Goal: Information Seeking & Learning: Learn about a topic

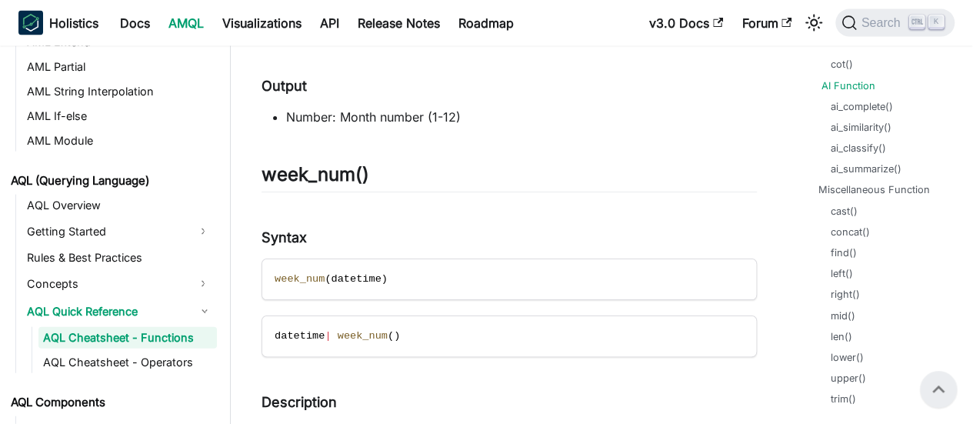
scroll to position [2492, 0]
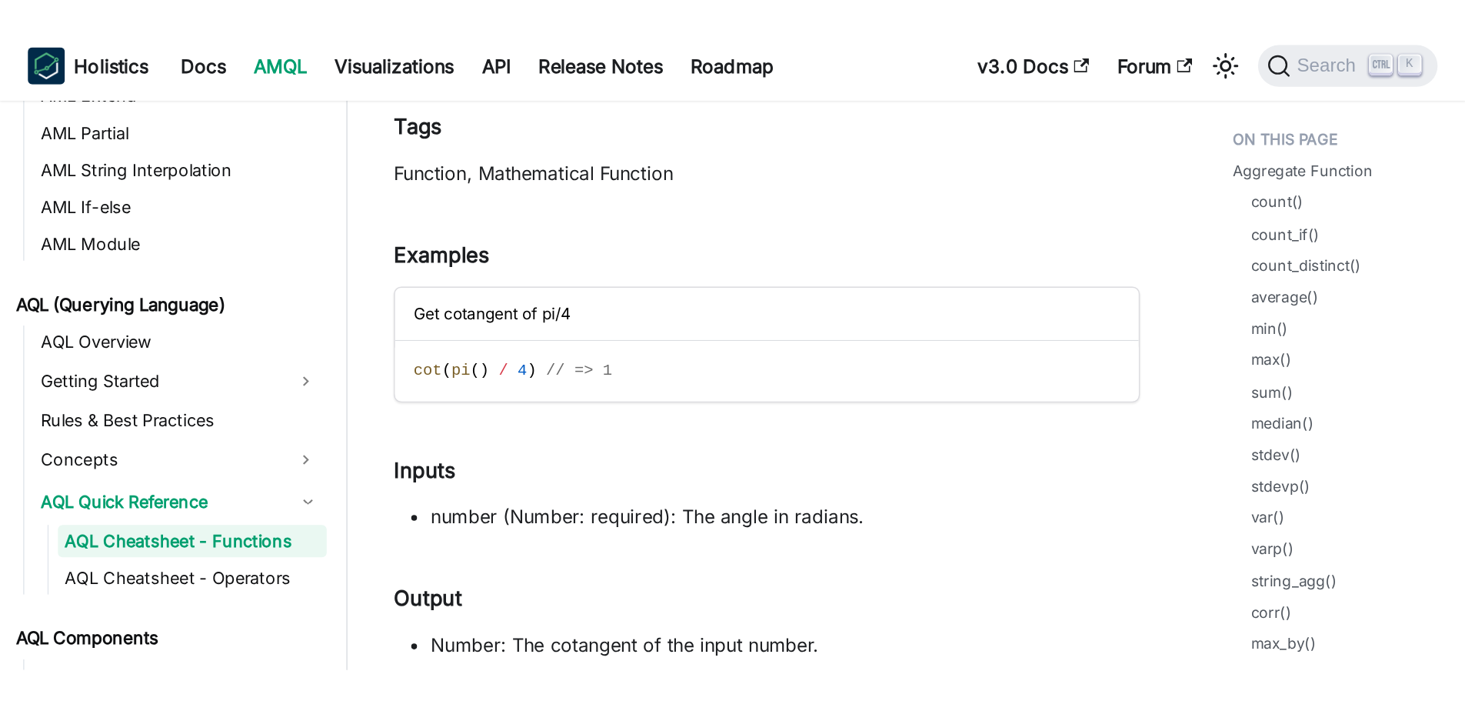
scroll to position [99216, 0]
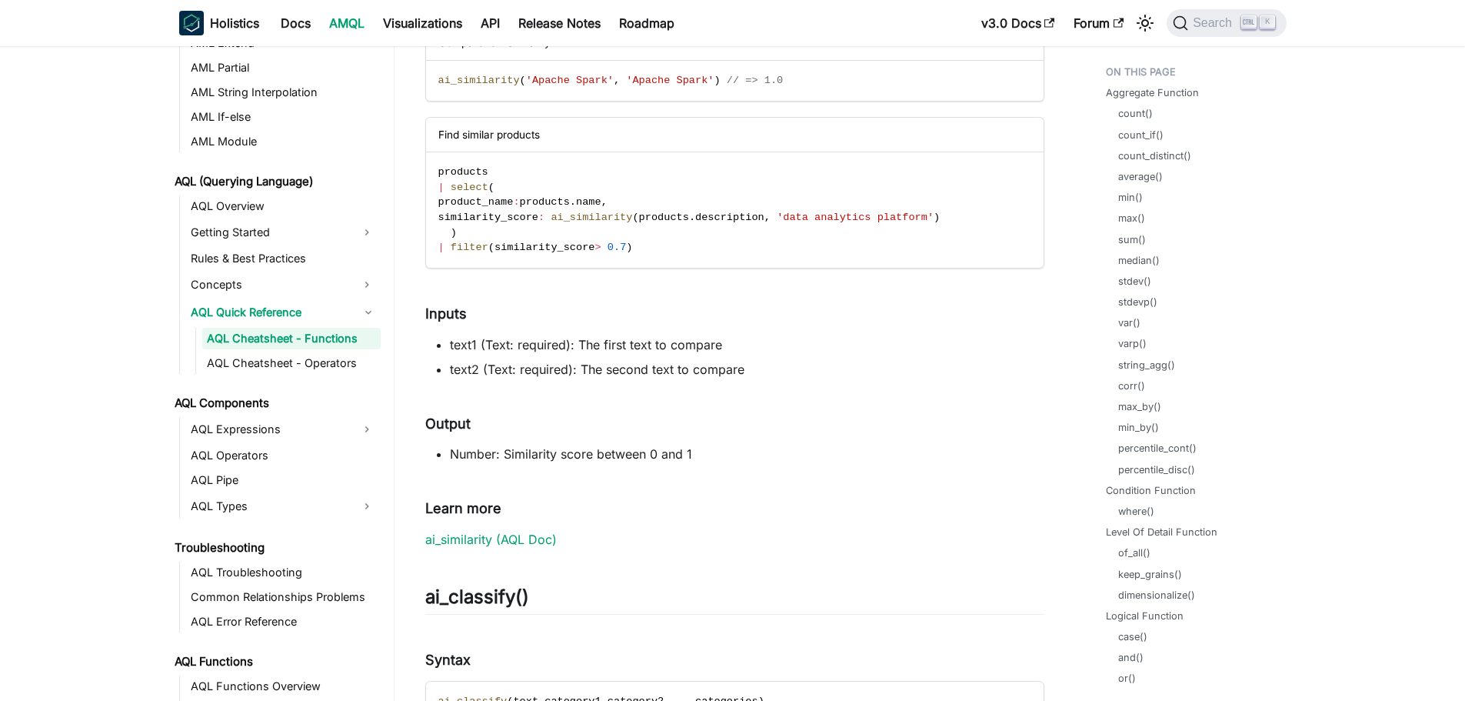
scroll to position [559, 0]
click at [972, 368] on link "string_agg()" at bounding box center [1150, 365] width 57 height 15
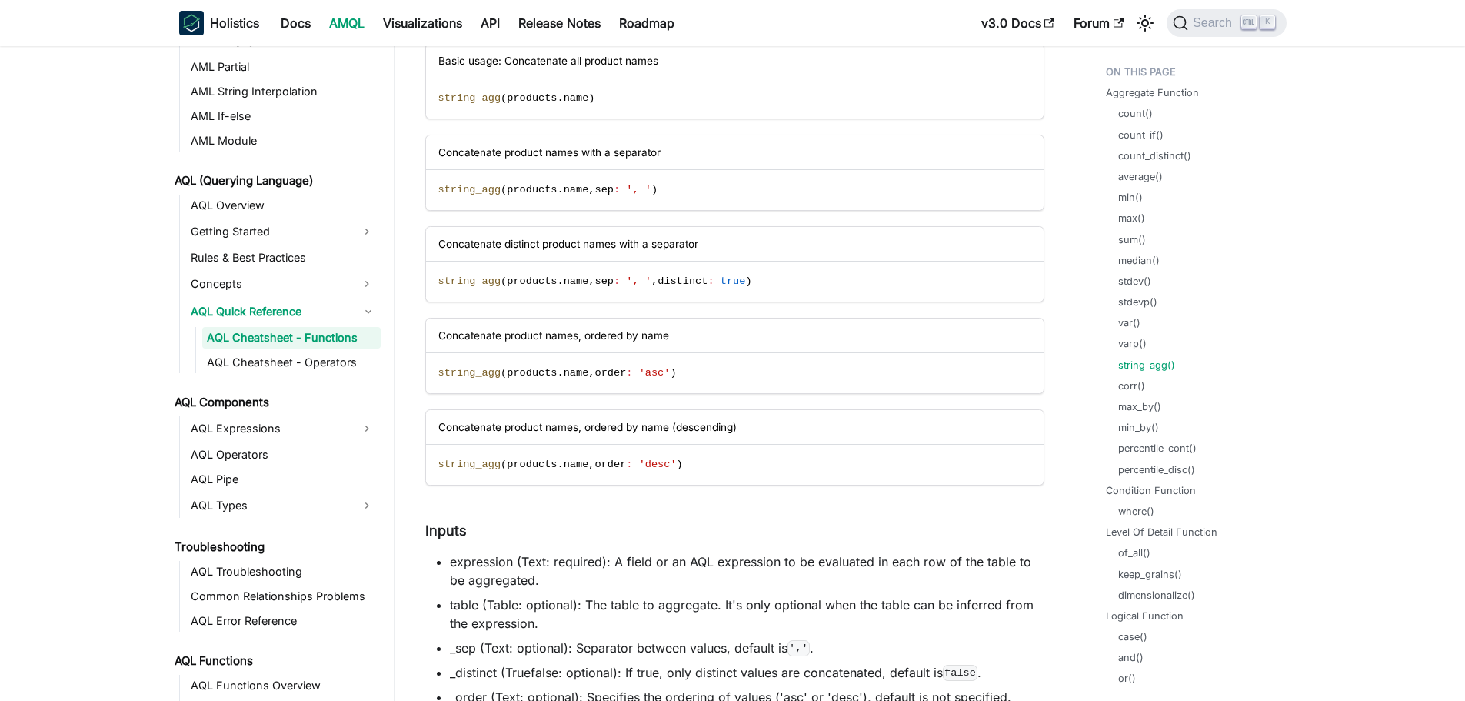
scroll to position [12651, 0]
